Goal: Information Seeking & Learning: Learn about a topic

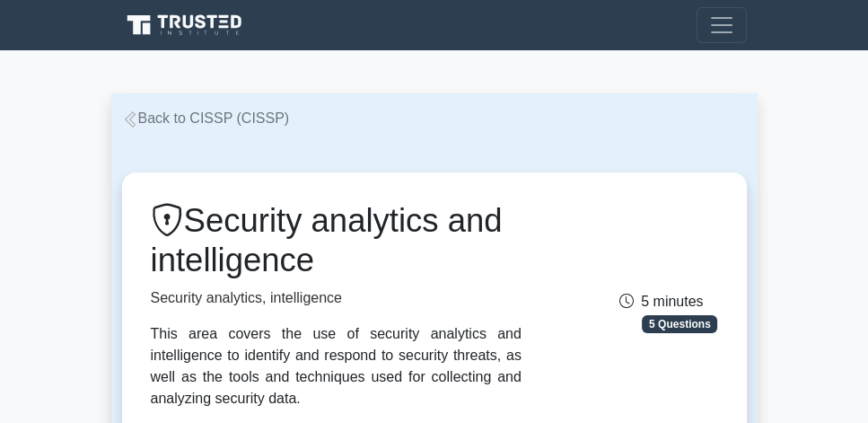
click at [174, 108] on div "Back to CISSP (CISSP)" at bounding box center [434, 119] width 647 height 22
click at [168, 119] on link "Back to CISSP (CISSP)" at bounding box center [206, 117] width 168 height 15
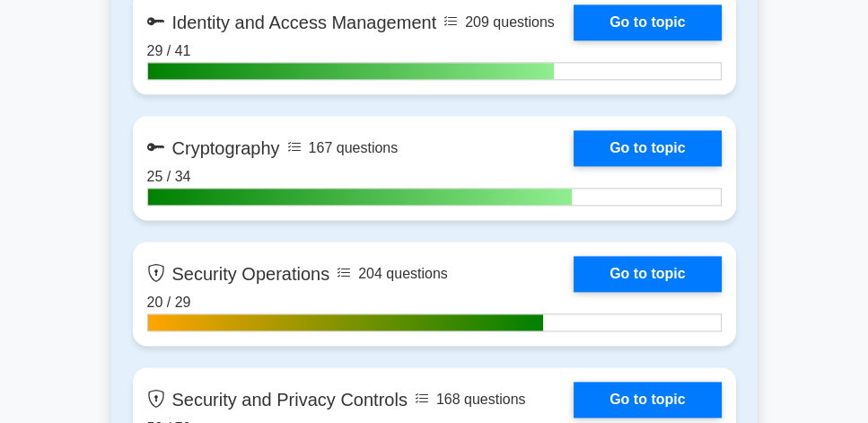
scroll to position [2052, 0]
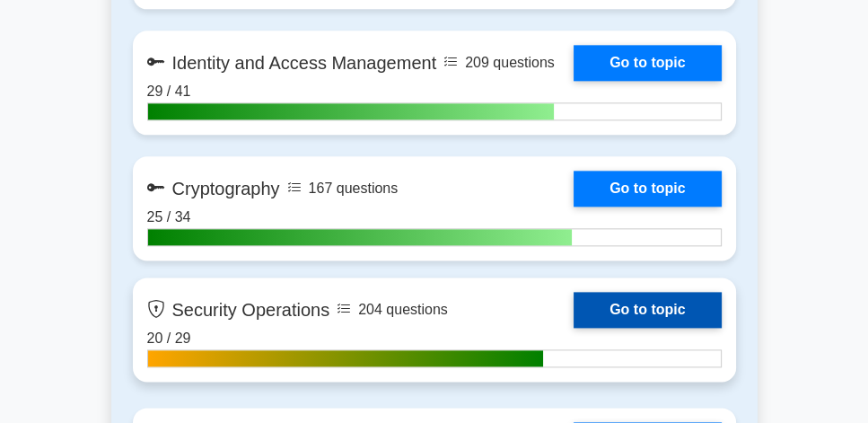
click at [657, 305] on link "Go to topic" at bounding box center [647, 310] width 147 height 36
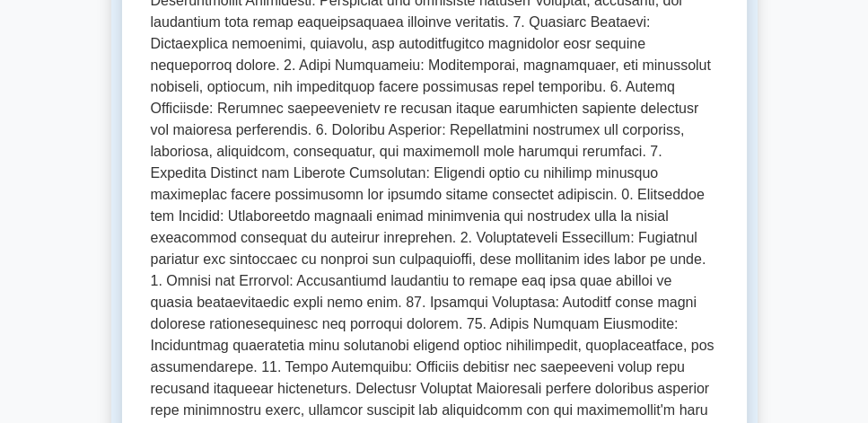
scroll to position [770, 0]
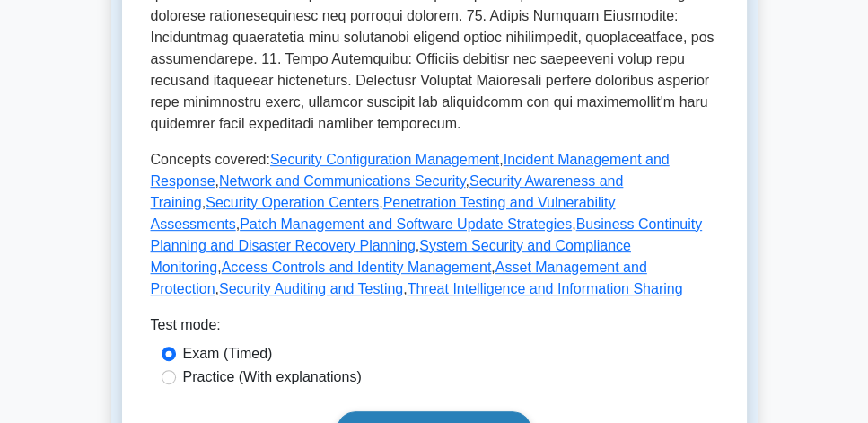
click at [431, 411] on link "Start practice test" at bounding box center [434, 430] width 195 height 38
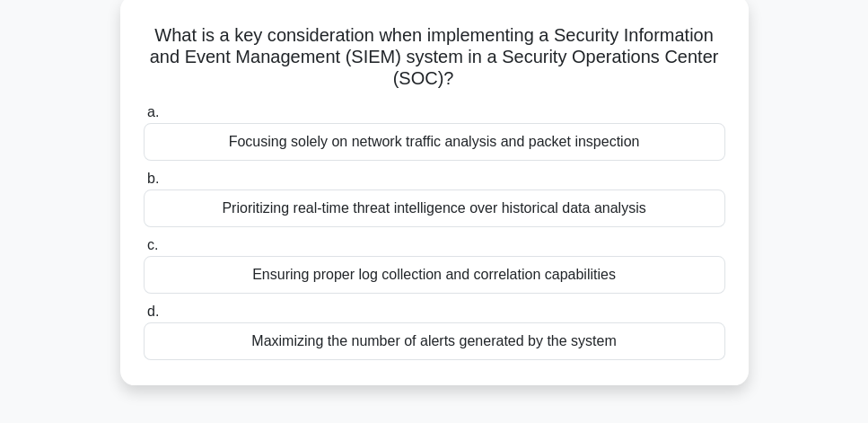
scroll to position [102, 0]
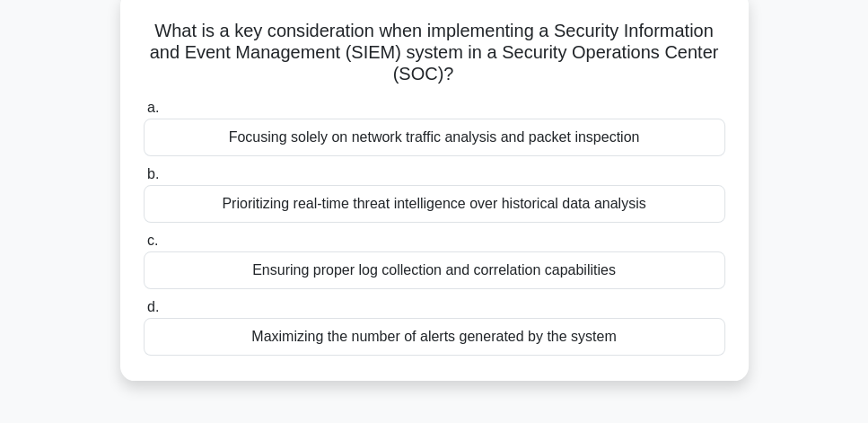
click at [455, 275] on div "Ensuring proper log collection and correlation capabilities" at bounding box center [435, 270] width 582 height 38
click at [144, 247] on input "c. Ensuring proper log collection and correlation capabilities" at bounding box center [144, 241] width 0 height 12
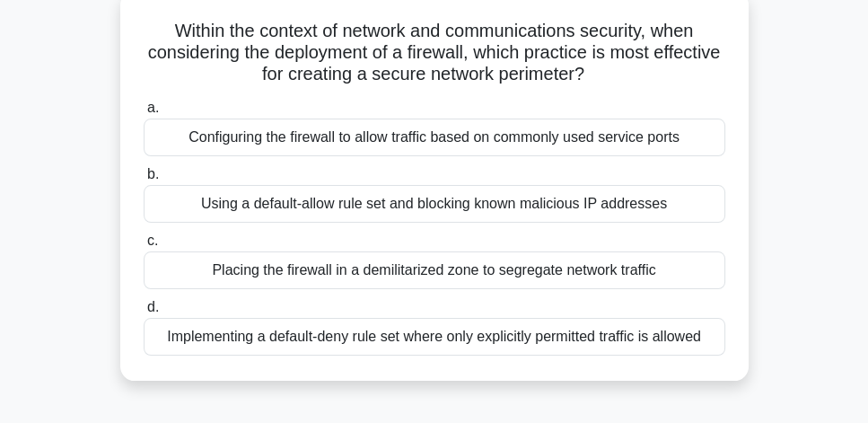
click at [587, 339] on div "Implementing a default-deny rule set where only explicitly permitted traffic is…" at bounding box center [435, 337] width 582 height 38
click at [144, 313] on input "d. Implementing a default-deny rule set where only explicitly permitted traffic…" at bounding box center [144, 308] width 0 height 12
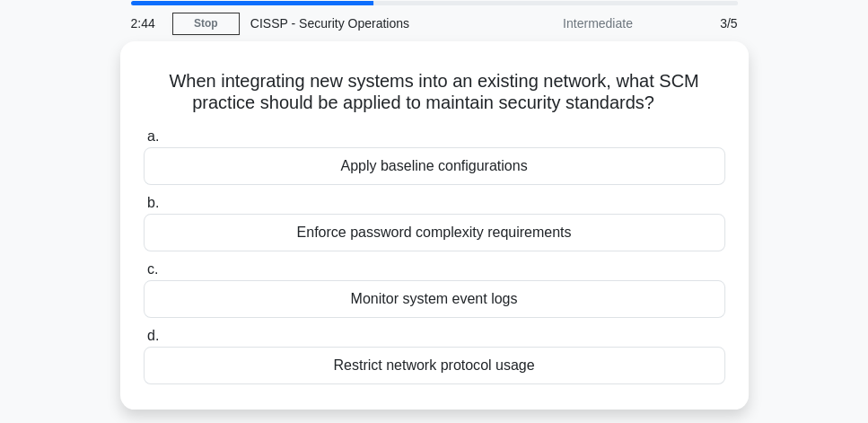
scroll to position [51, 0]
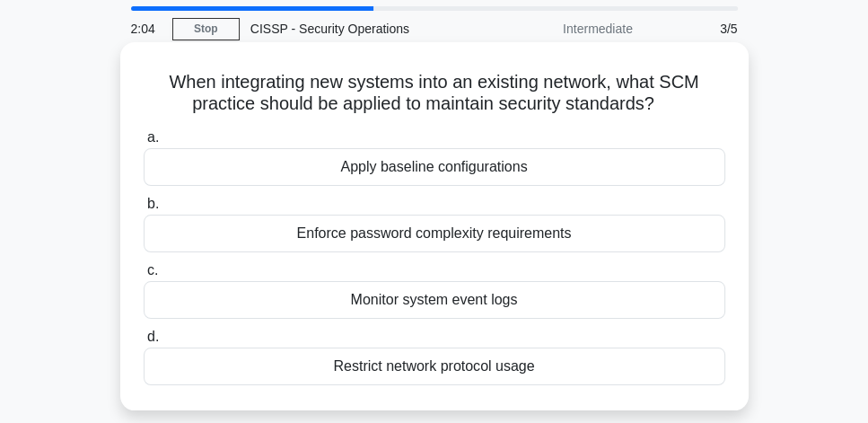
click at [662, 172] on div "Apply baseline configurations" at bounding box center [435, 167] width 582 height 38
click at [144, 144] on input "a. Apply baseline configurations" at bounding box center [144, 138] width 0 height 12
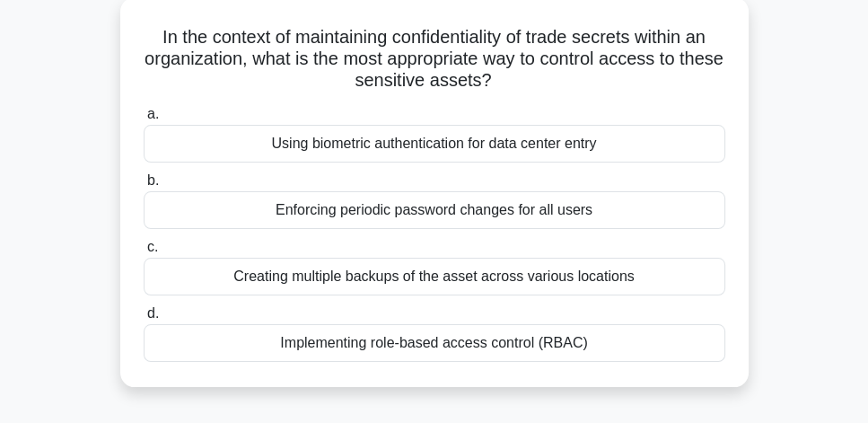
scroll to position [102, 0]
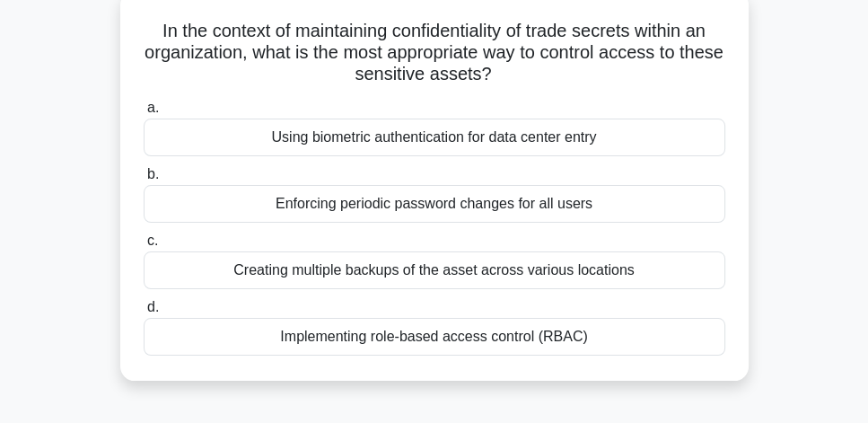
click at [651, 331] on div "Implementing role-based access control (RBAC)" at bounding box center [435, 337] width 582 height 38
click at [144, 313] on input "d. Implementing role-based access control (RBAC)" at bounding box center [144, 308] width 0 height 12
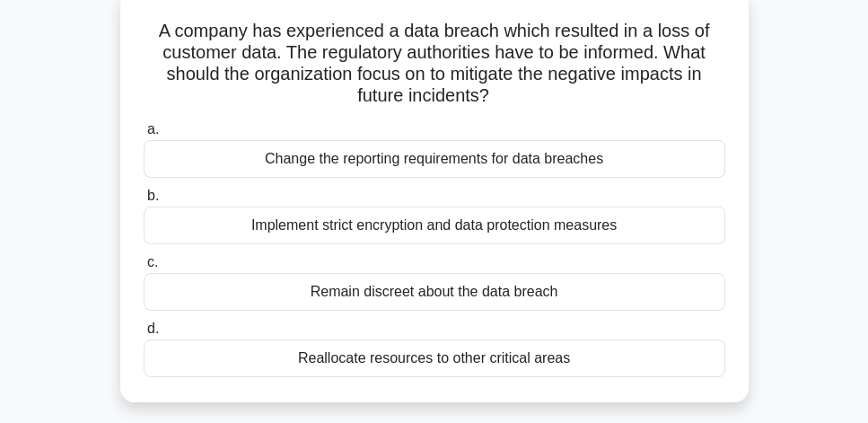
click at [681, 225] on div "Implement strict encryption and data protection measures" at bounding box center [435, 226] width 582 height 38
click at [144, 202] on input "b. Implement strict encryption and data protection measures" at bounding box center [144, 196] width 0 height 12
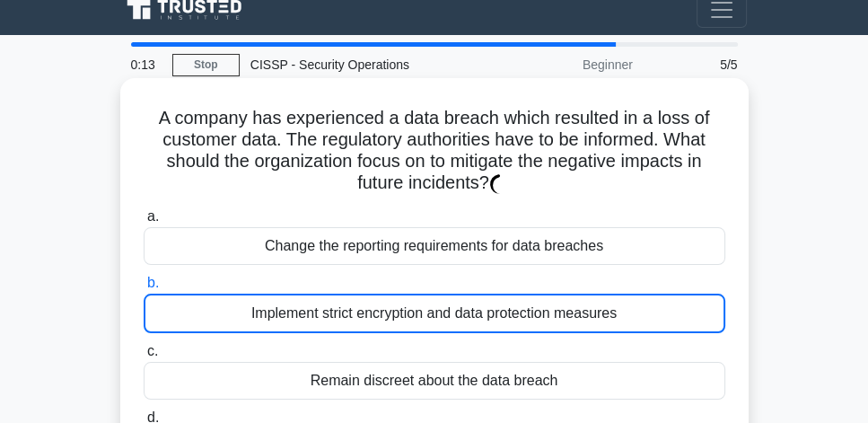
scroll to position [0, 0]
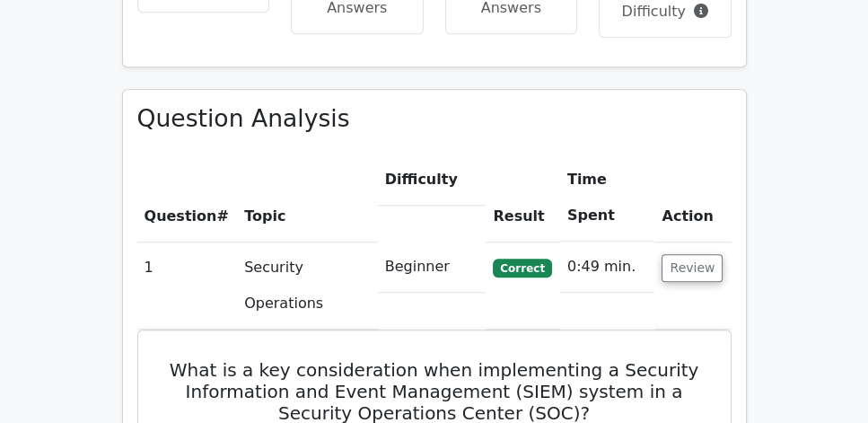
scroll to position [1180, 0]
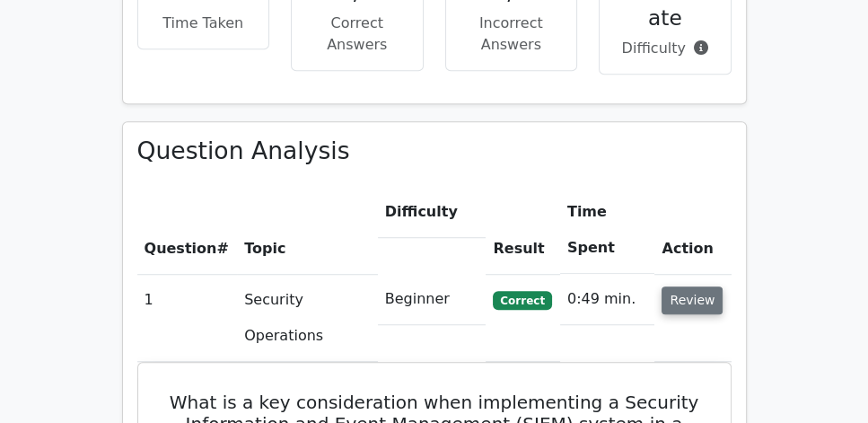
click at [692, 286] on button "Review" at bounding box center [692, 300] width 61 height 28
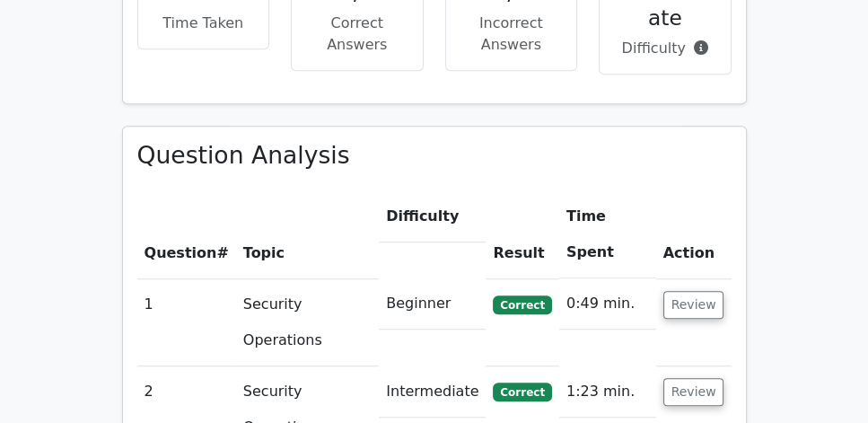
click at [763, 198] on main "Go Premium CISSP Preparation Package (2025) 5693 Superior-grade CISSP practice …" at bounding box center [434, 157] width 868 height 2573
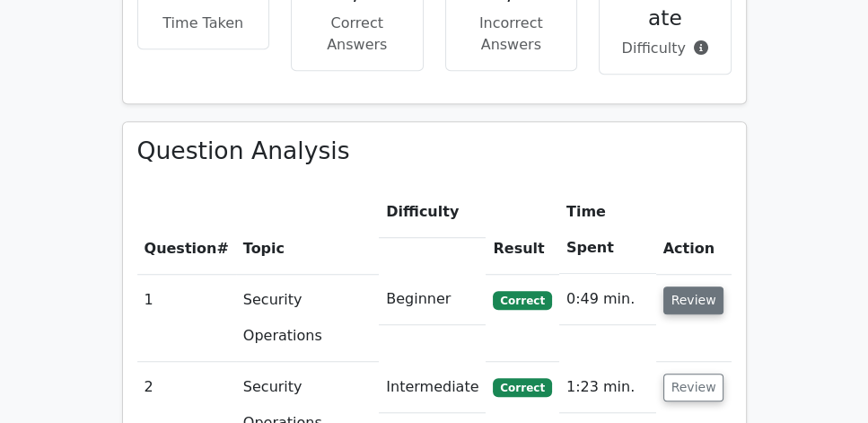
click at [705, 286] on button "Review" at bounding box center [694, 300] width 61 height 28
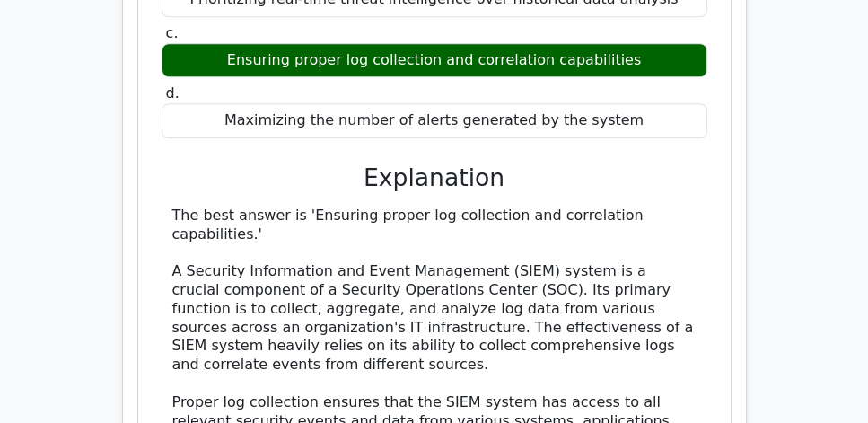
scroll to position [1744, 0]
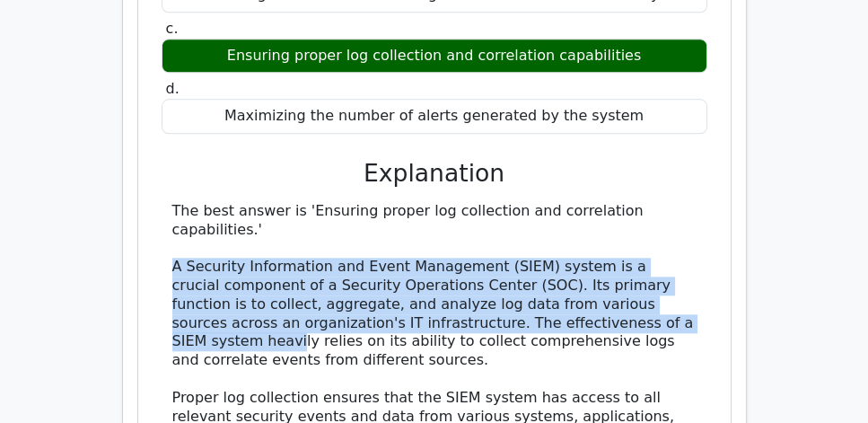
drag, startPoint x: 171, startPoint y: 224, endPoint x: 666, endPoint y: 278, distance: 498.7
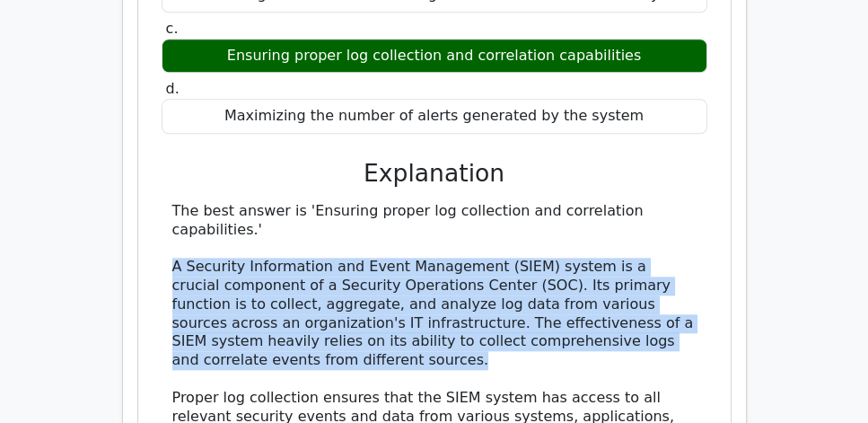
drag, startPoint x: 301, startPoint y: 313, endPoint x: 171, endPoint y: 213, distance: 164.0
copy div "A Security Information and Event Management (SIEM) system is a crucial componen…"
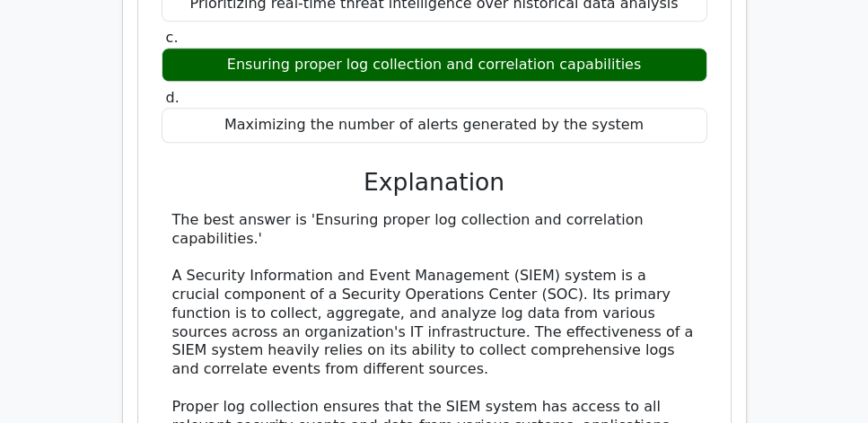
click at [759, 232] on main "Go Premium CISSP Preparation Package (2025) 5693 Superior-grade CISSP practice …" at bounding box center [434, 174] width 868 height 3734
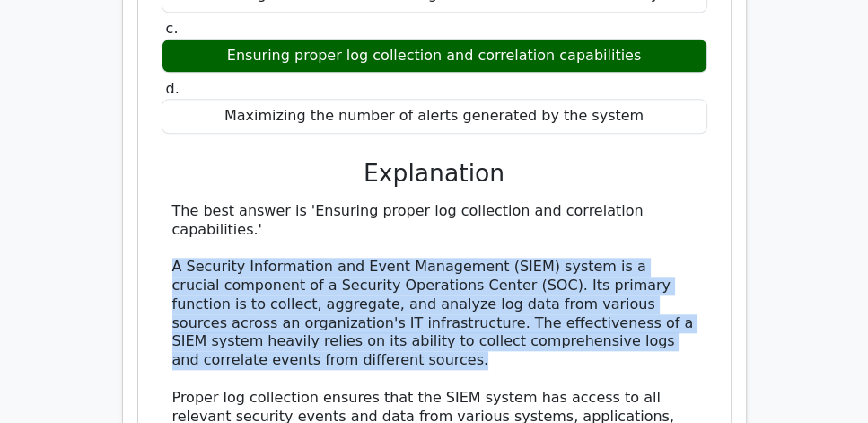
drag, startPoint x: 172, startPoint y: 216, endPoint x: 341, endPoint y: 307, distance: 192.4
